Goal: Information Seeking & Learning: Learn about a topic

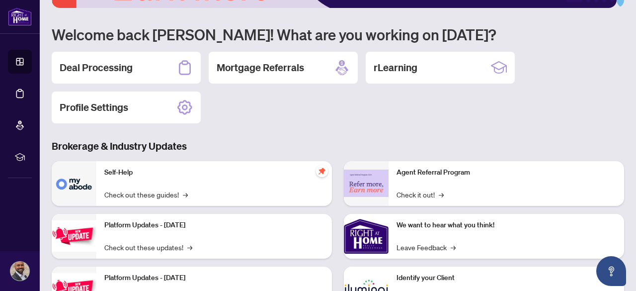
scroll to position [66, 0]
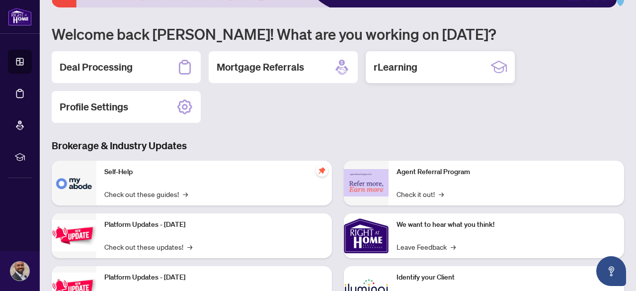
click at [393, 71] on h2 "rLearning" at bounding box center [396, 67] width 44 height 14
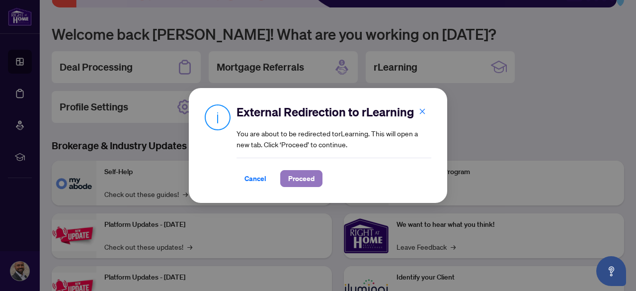
click at [290, 179] on span "Proceed" at bounding box center [301, 178] width 26 height 16
